Goal: Use online tool/utility: Utilize a website feature to perform a specific function

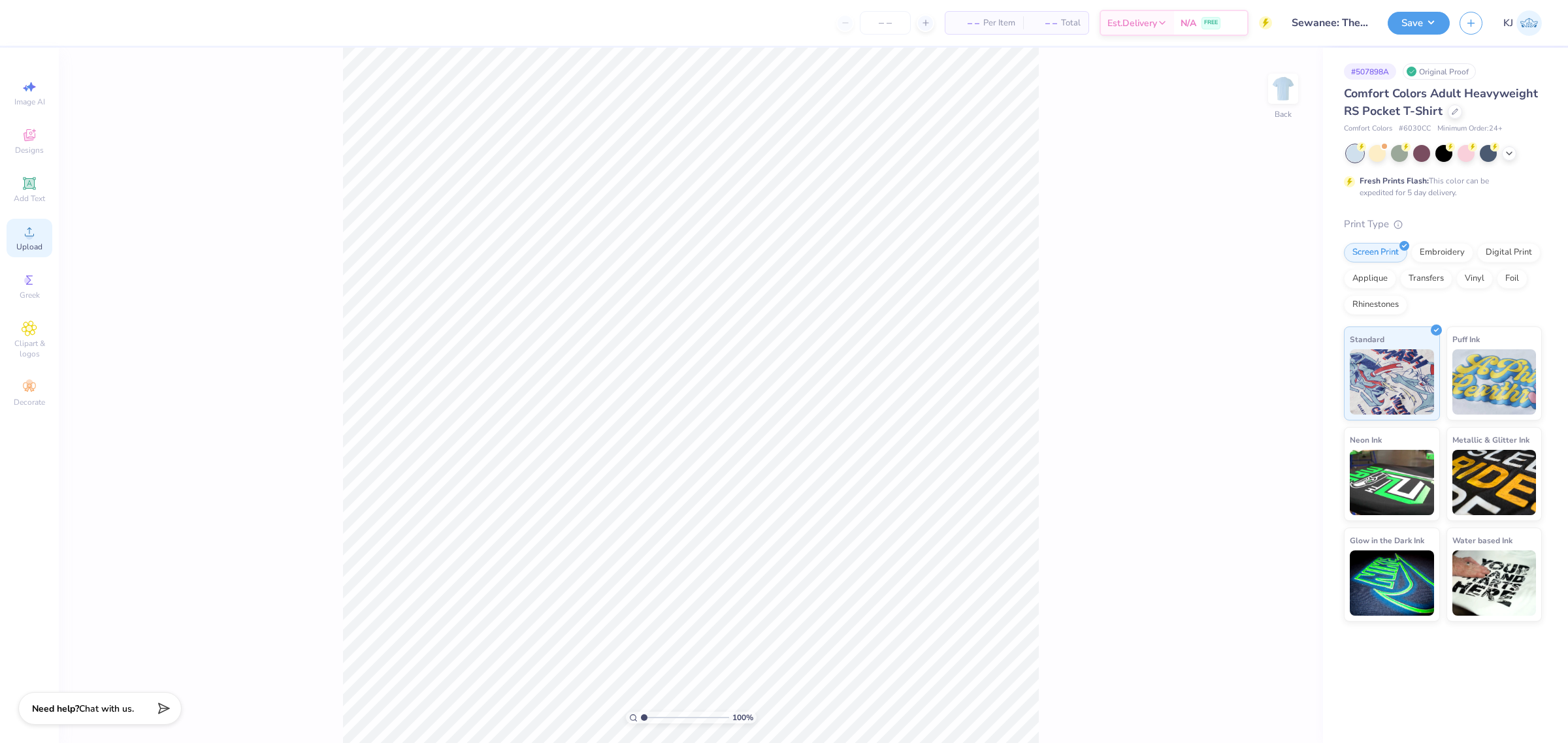
click at [34, 236] on icon at bounding box center [29, 231] width 15 height 15
click at [1282, 86] on img at bounding box center [1283, 88] width 52 height 52
click at [20, 240] on div "Upload" at bounding box center [30, 238] width 46 height 38
type input "1.18145891890373"
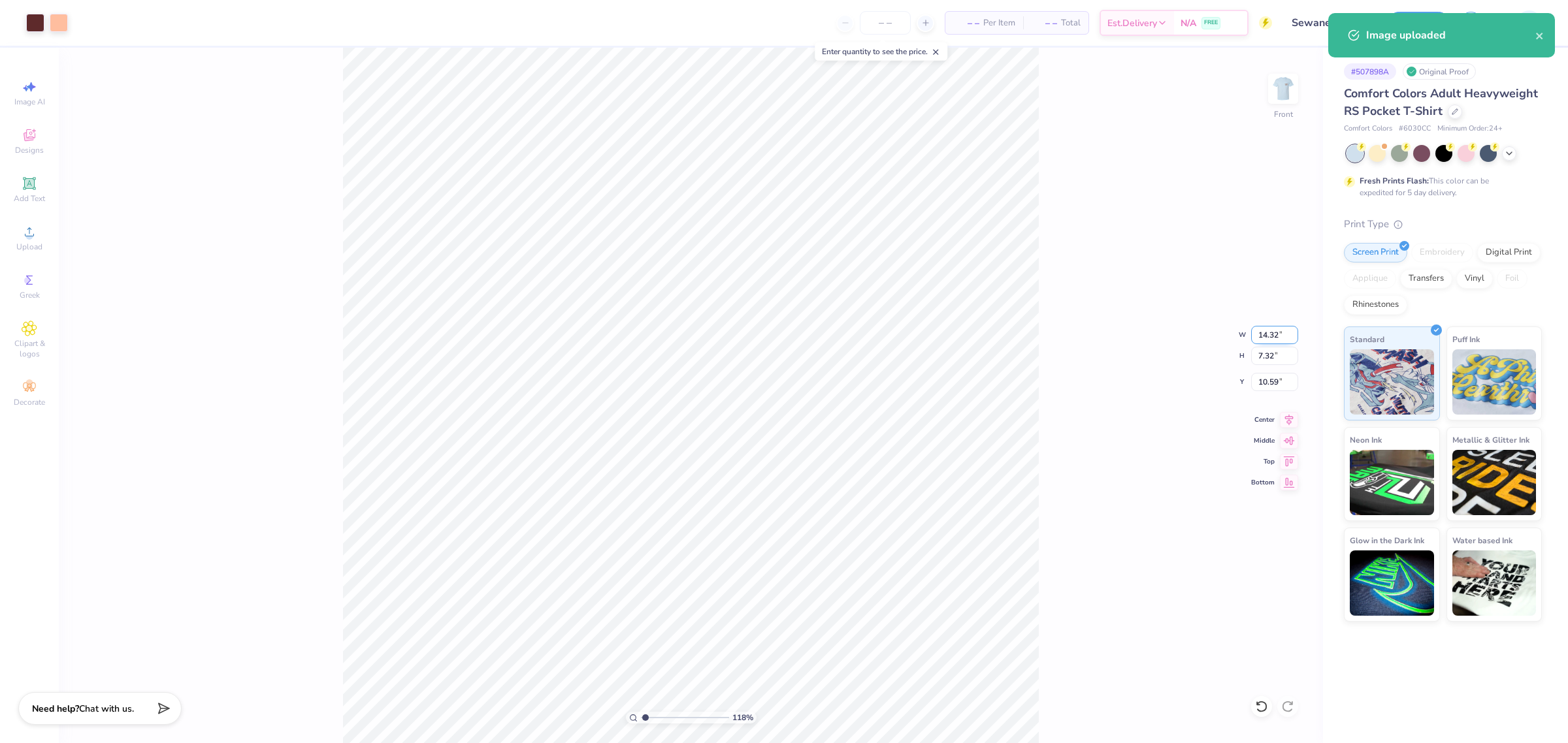
click at [1265, 335] on input "14.32" at bounding box center [1274, 334] width 47 height 18
type input "11"
type input "1.18145891890373"
type input "11.00"
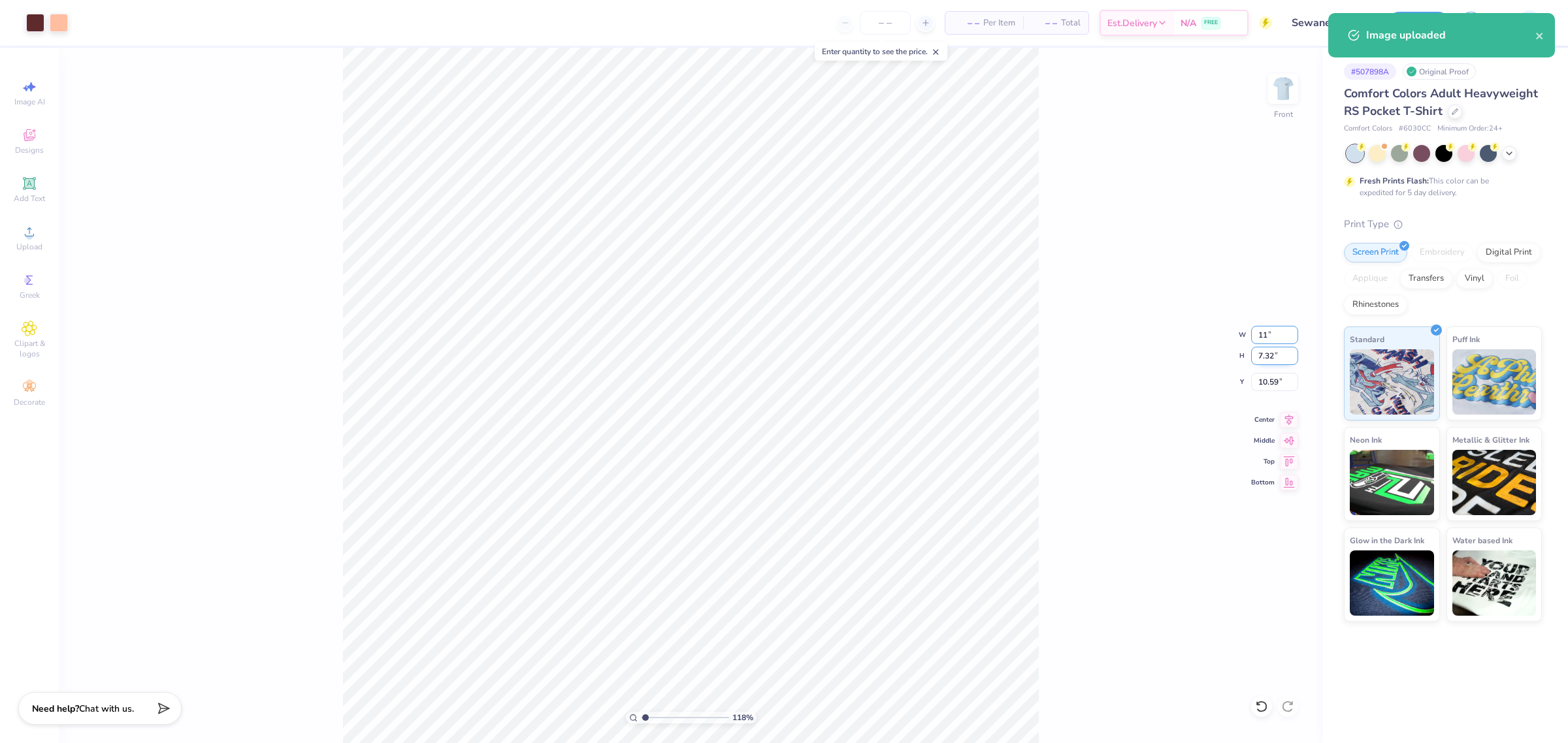
type input "5.62"
click at [1264, 377] on input "11.44" at bounding box center [1274, 381] width 47 height 18
type input "3"
type input "1.18145891890373"
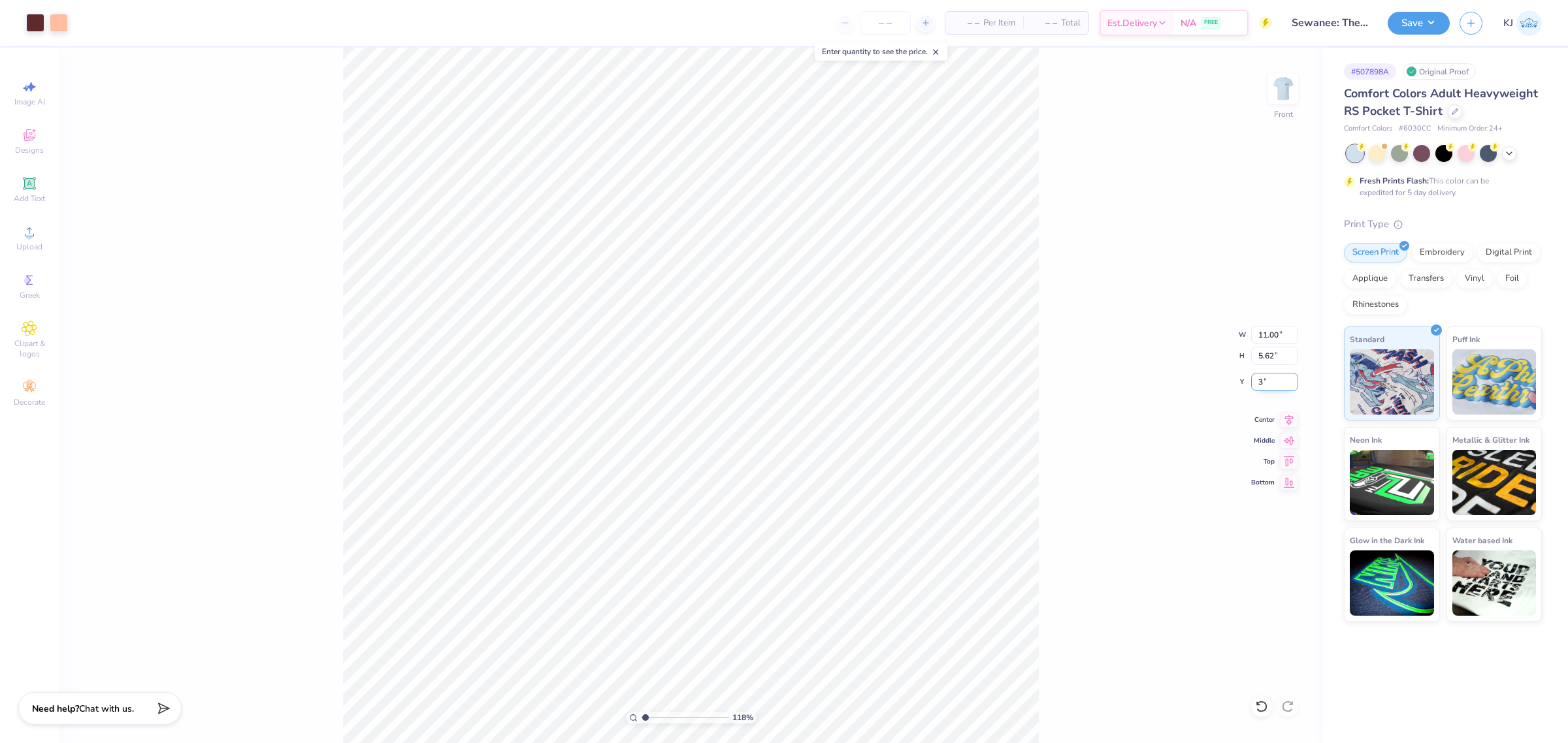
type input "3.00"
type input "1"
click at [1289, 90] on img at bounding box center [1283, 88] width 52 height 52
click at [1289, 93] on img at bounding box center [1283, 88] width 52 height 52
click at [32, 228] on icon at bounding box center [29, 231] width 15 height 15
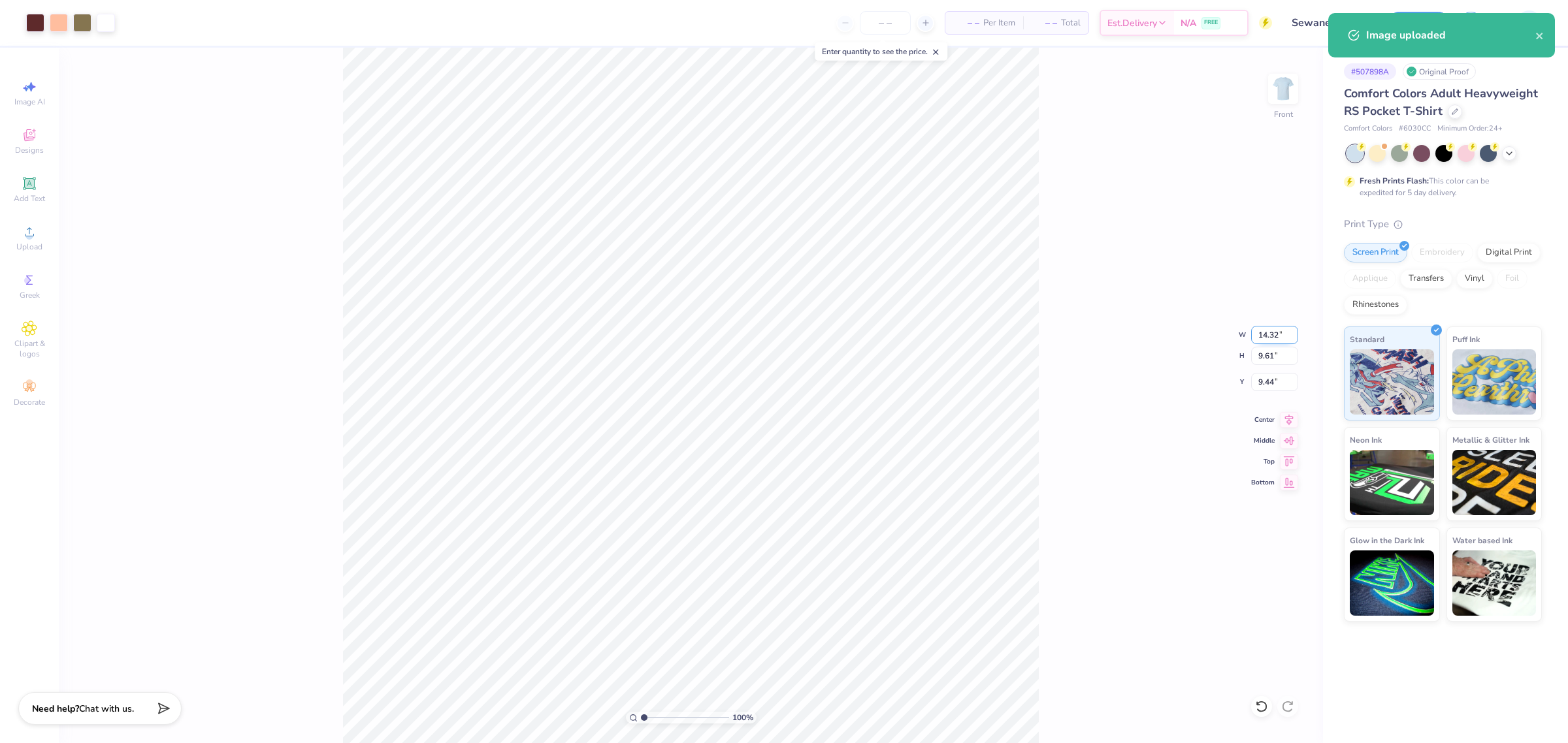
click at [1270, 337] on input "14.32" at bounding box center [1274, 334] width 47 height 18
type input "12.00"
type input "8.05"
click at [1263, 379] on input "10.22" at bounding box center [1274, 381] width 47 height 18
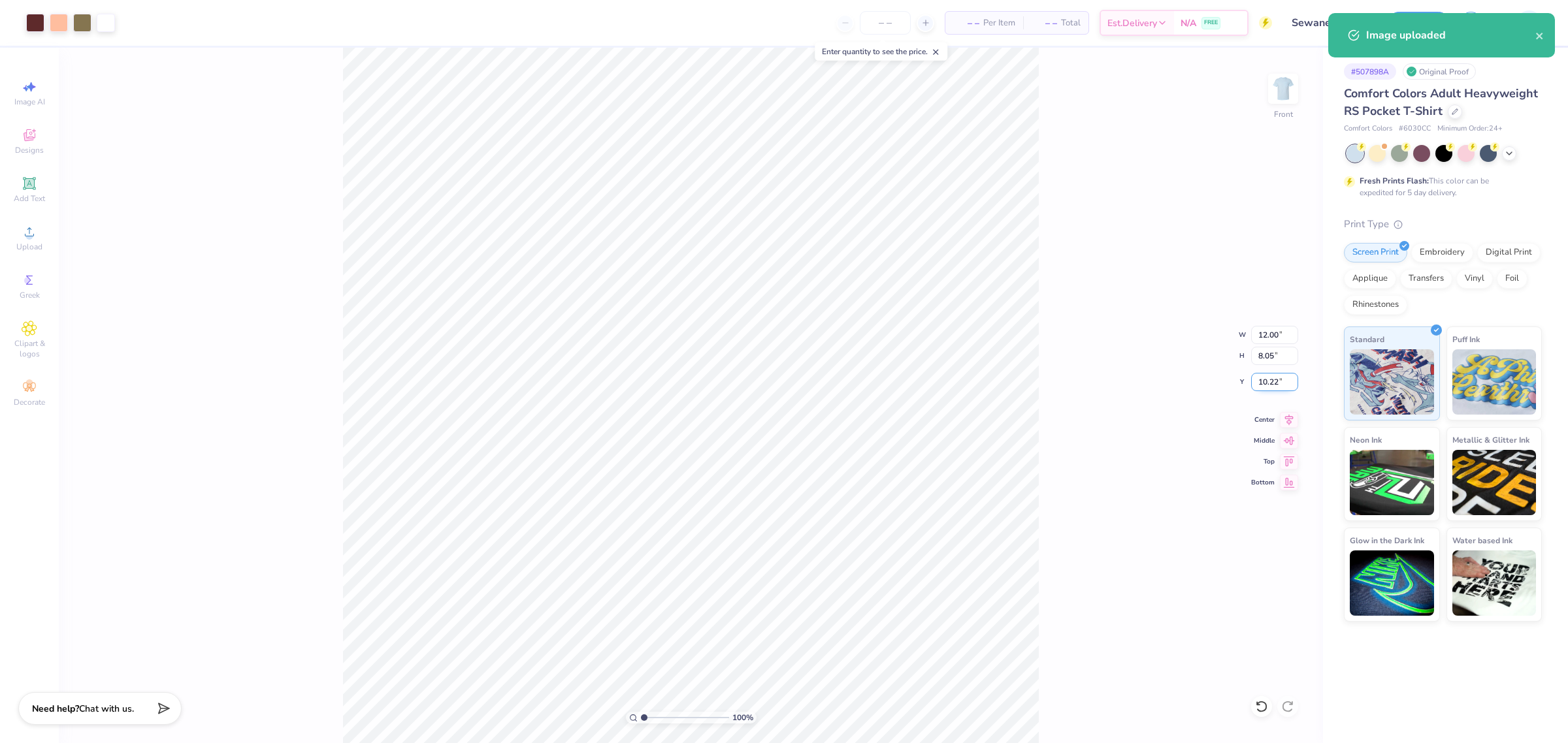
click at [1263, 379] on input "10.22" at bounding box center [1274, 381] width 47 height 18
type input "3.00"
click at [1056, 386] on div "100 % Front W 12.00 12.00 " H 8.05 8.05 " Y 3.00 3.00 " Center Middle Top Bottom" at bounding box center [690, 395] width 1264 height 695
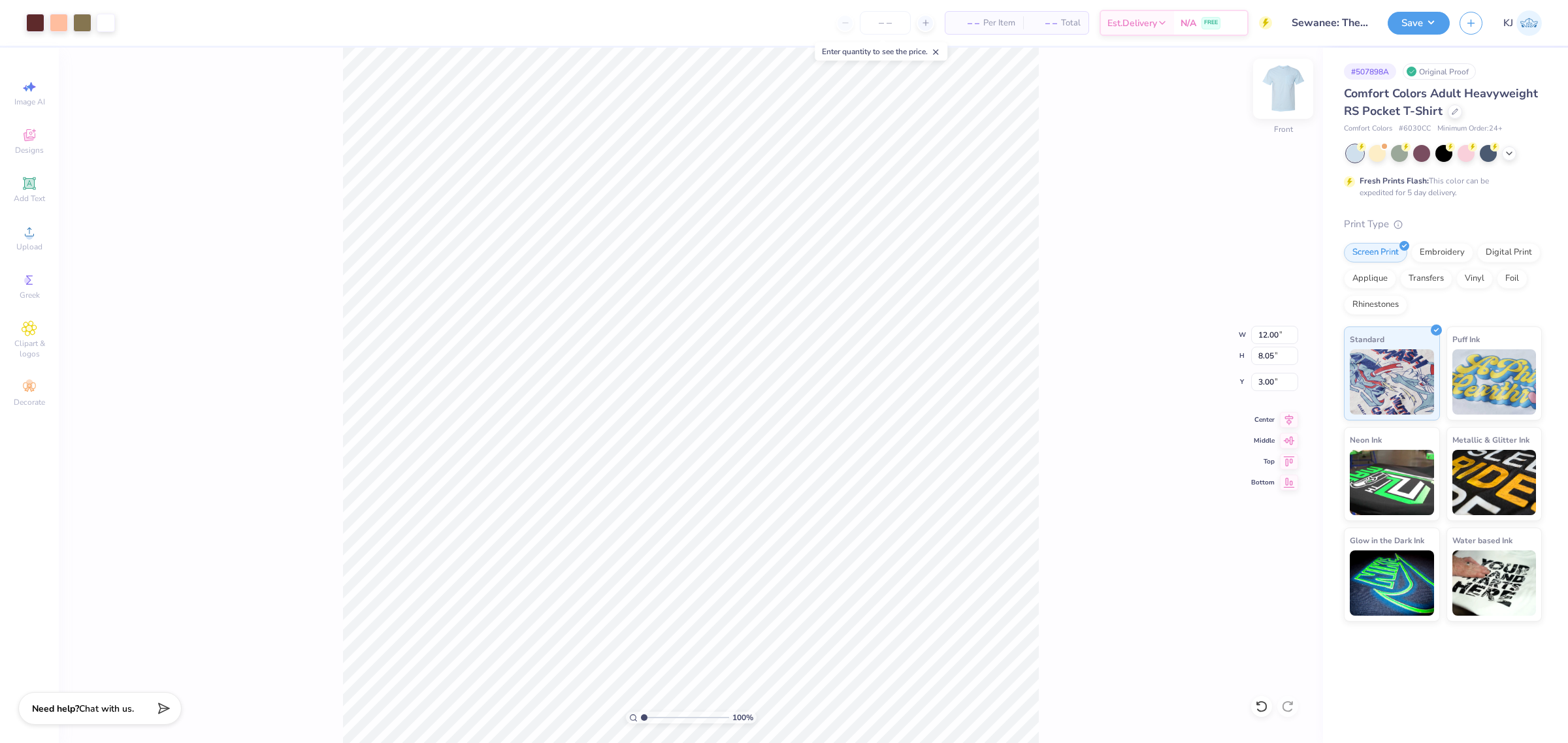
click at [1272, 79] on img at bounding box center [1283, 88] width 52 height 52
click at [1280, 88] on img at bounding box center [1282, 88] width 26 height 26
click at [1435, 28] on button "Save" at bounding box center [1418, 21] width 62 height 23
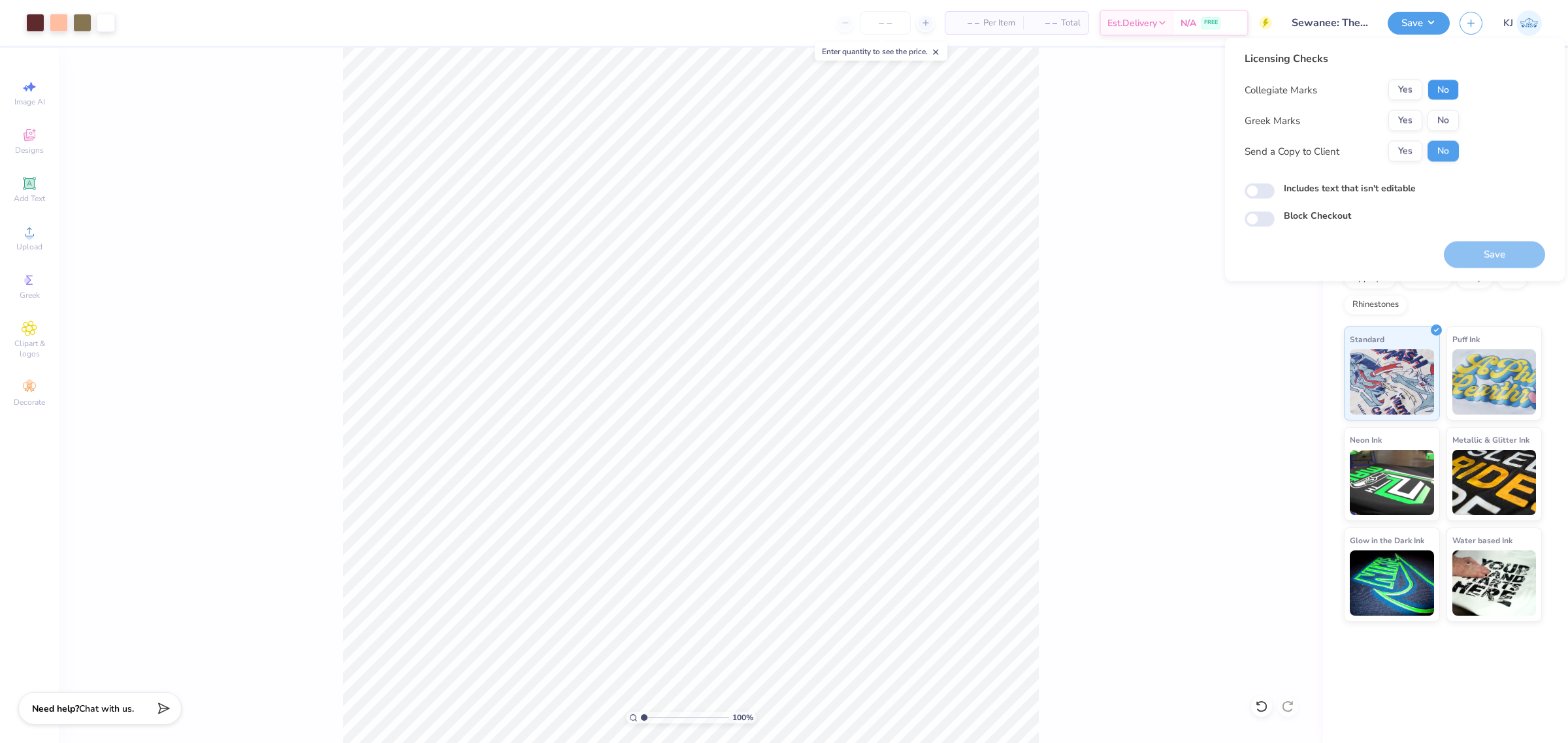
drag, startPoint x: 1449, startPoint y: 84, endPoint x: 1447, endPoint y: 108, distance: 24.1
click at [1449, 85] on button "No" at bounding box center [1442, 90] width 32 height 21
click at [1445, 111] on button "No" at bounding box center [1442, 121] width 32 height 21
click at [1500, 251] on button "Save" at bounding box center [1493, 255] width 101 height 27
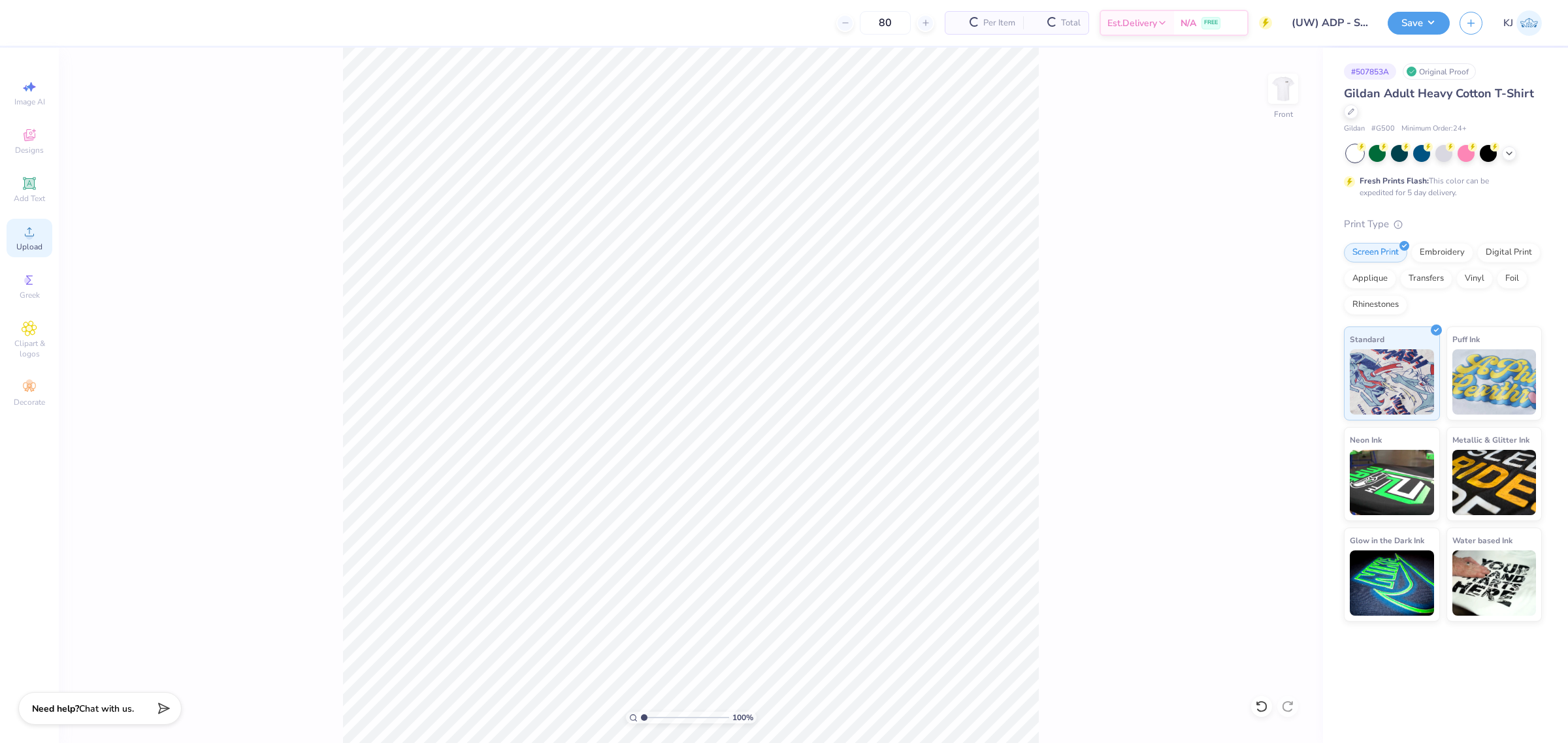
click at [21, 246] on span "Upload" at bounding box center [29, 247] width 26 height 11
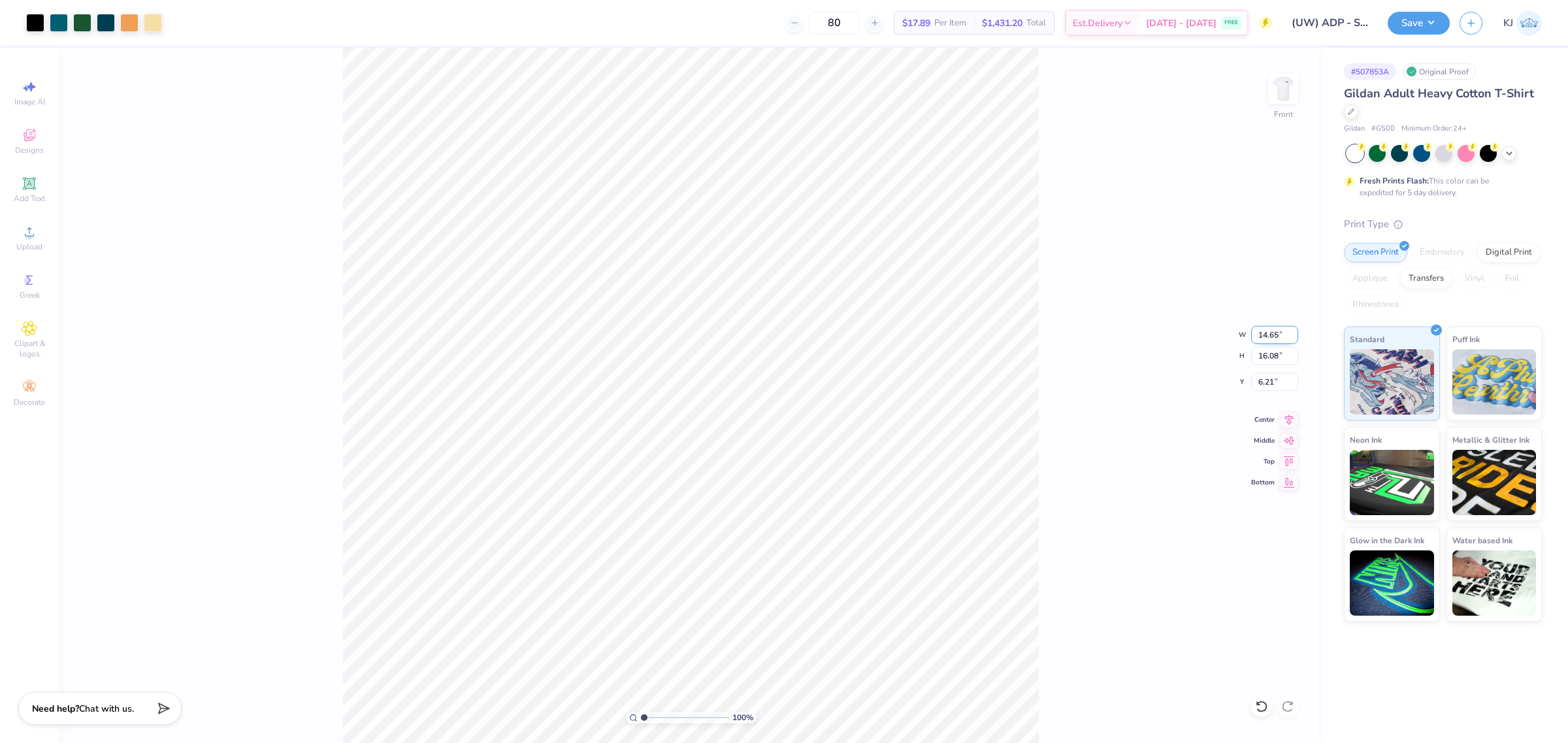
click at [1267, 332] on input "14.65" at bounding box center [1274, 334] width 47 height 18
click at [1263, 382] on input "6.21" at bounding box center [1274, 381] width 47 height 18
type input "12.00"
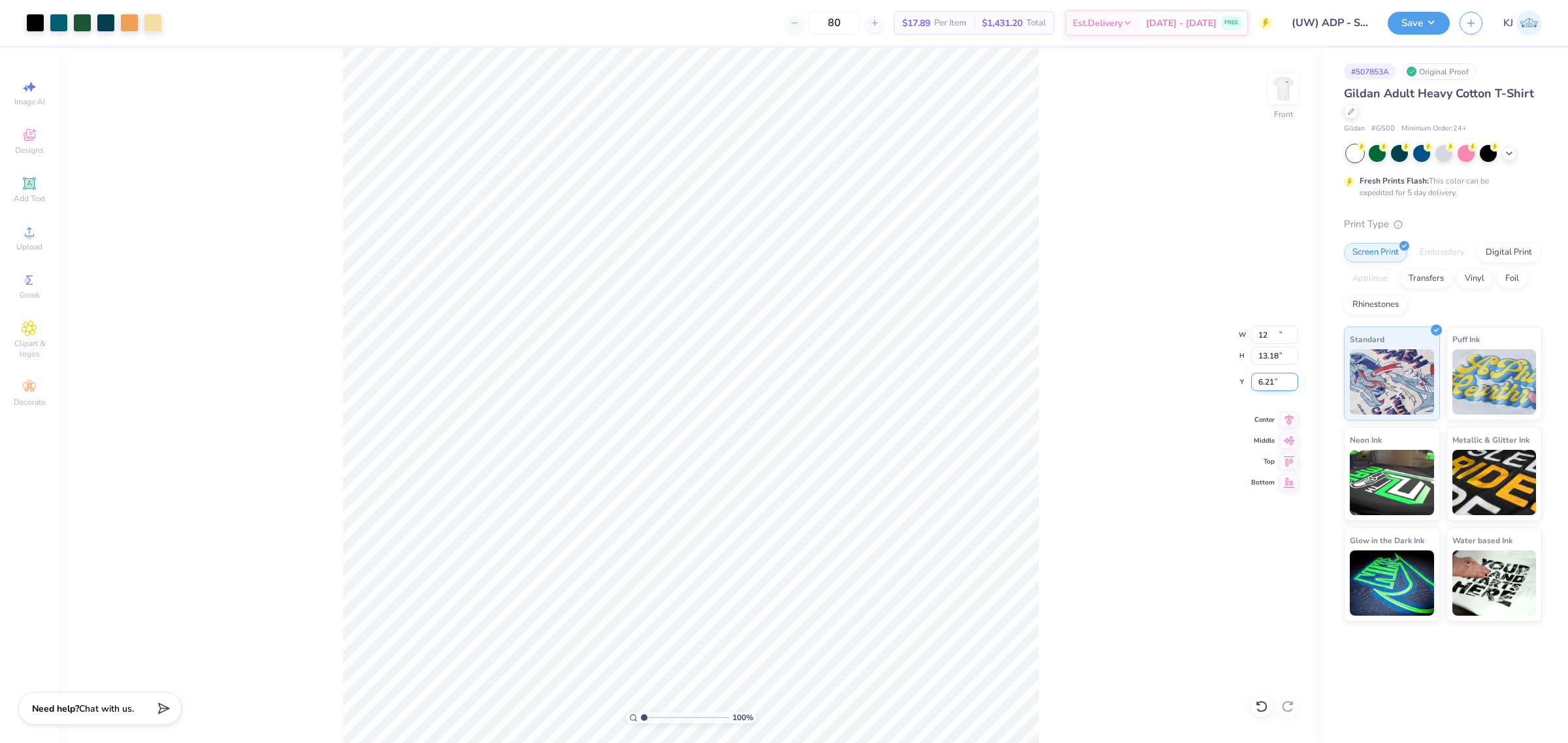
type input "13.18"
click at [1265, 382] on input "7.66" at bounding box center [1274, 381] width 47 height 18
type input "3.00"
click at [1044, 379] on div "100 % Front W 12.00 12.00 " H 13.18 13.18 " Y 3.00 3.00 " Center Middle Top Bot…" at bounding box center [690, 395] width 1264 height 695
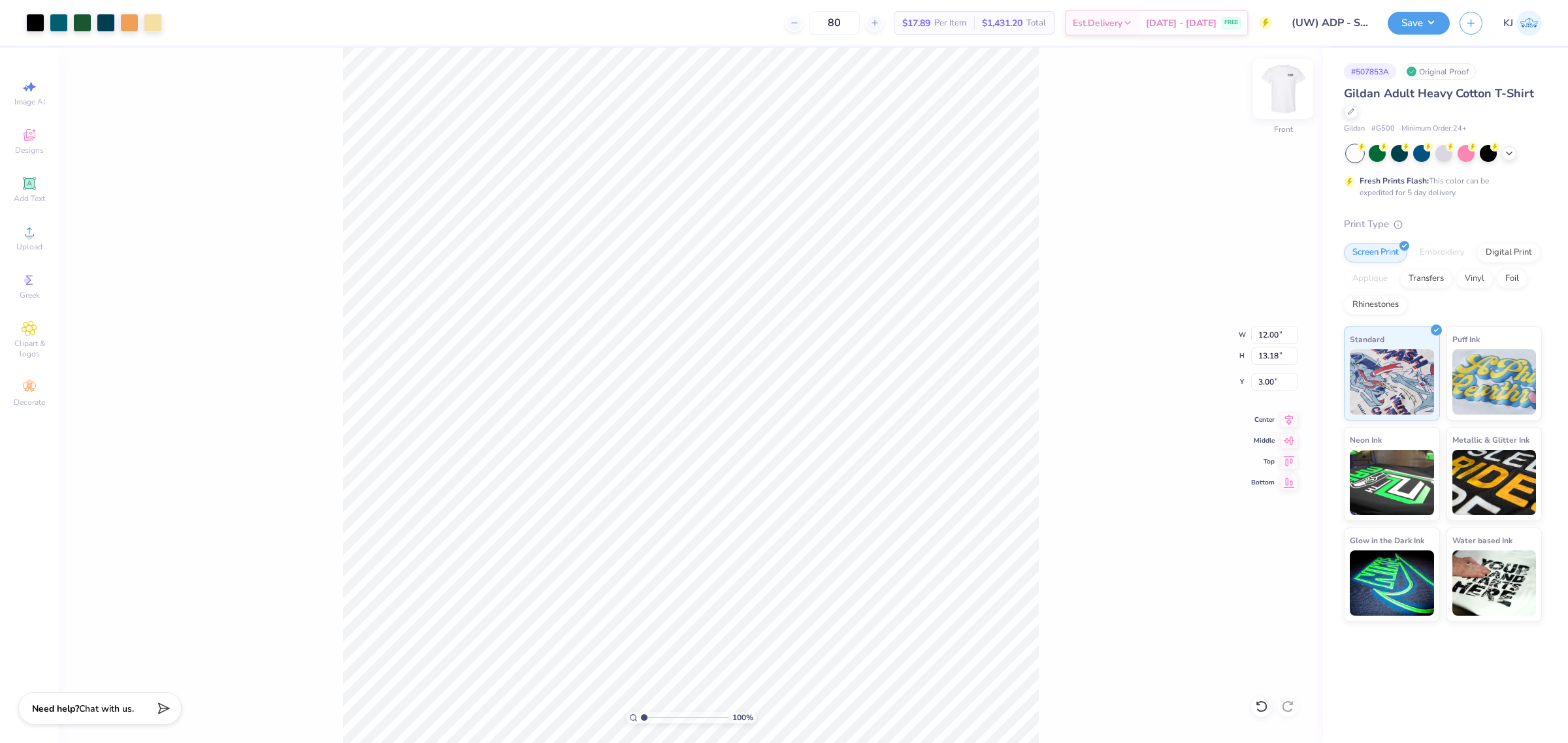
click at [1282, 93] on img at bounding box center [1283, 88] width 52 height 52
click at [1433, 23] on button "Save" at bounding box center [1418, 21] width 62 height 23
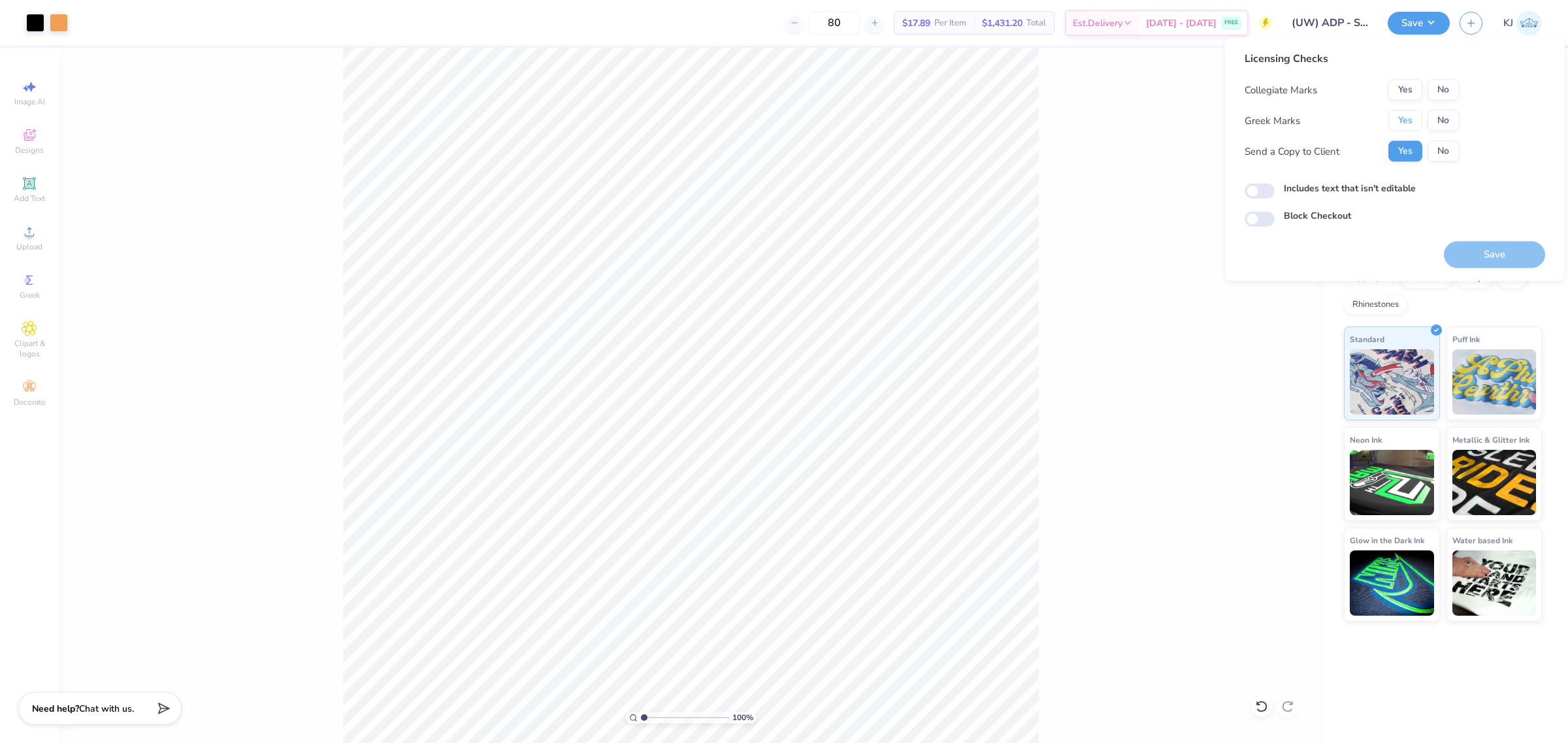
click at [1401, 114] on button "Yes" at bounding box center [1404, 121] width 34 height 21
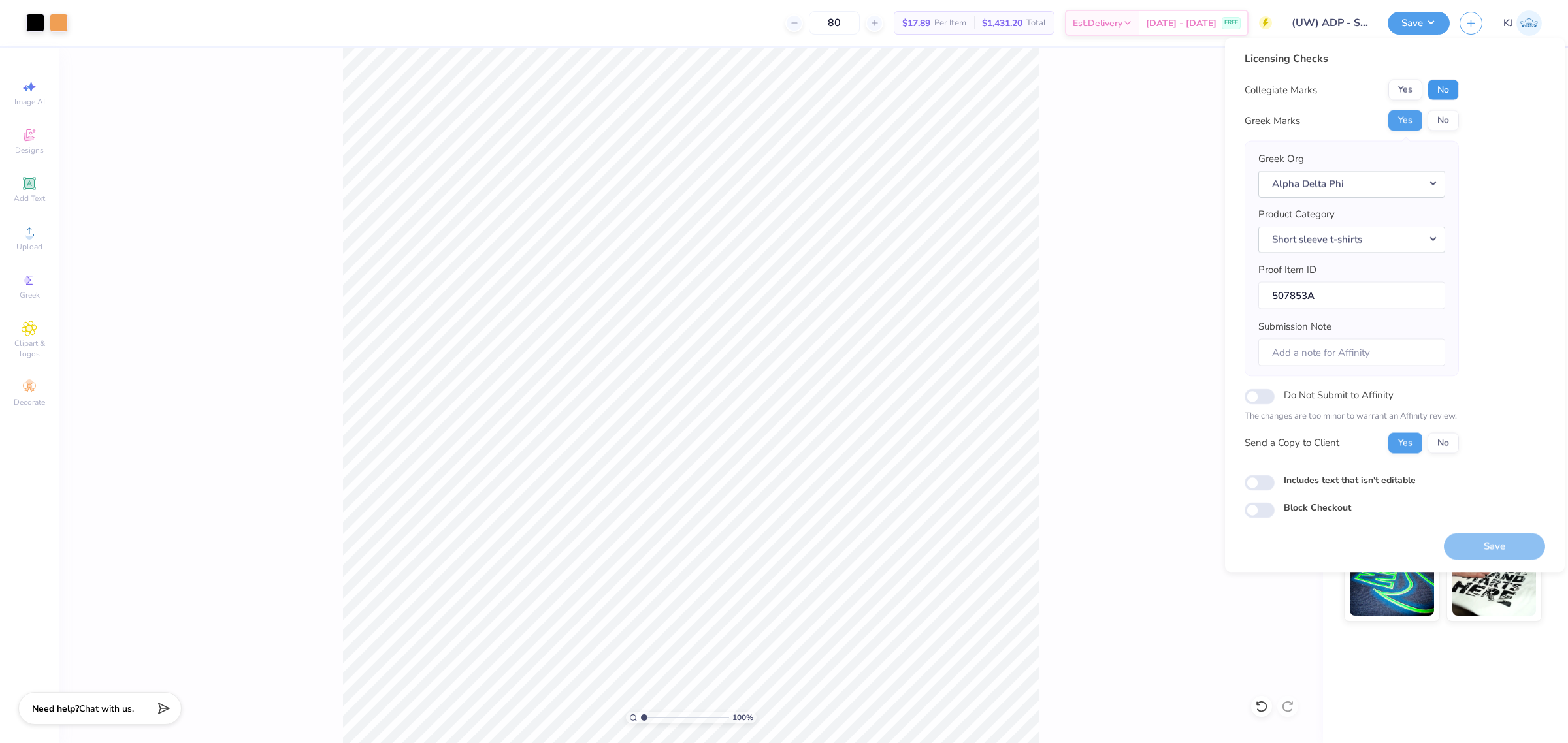
click at [1447, 83] on button "No" at bounding box center [1442, 90] width 32 height 21
click at [1473, 545] on button "Save" at bounding box center [1493, 546] width 101 height 27
